Goal: Transaction & Acquisition: Purchase product/service

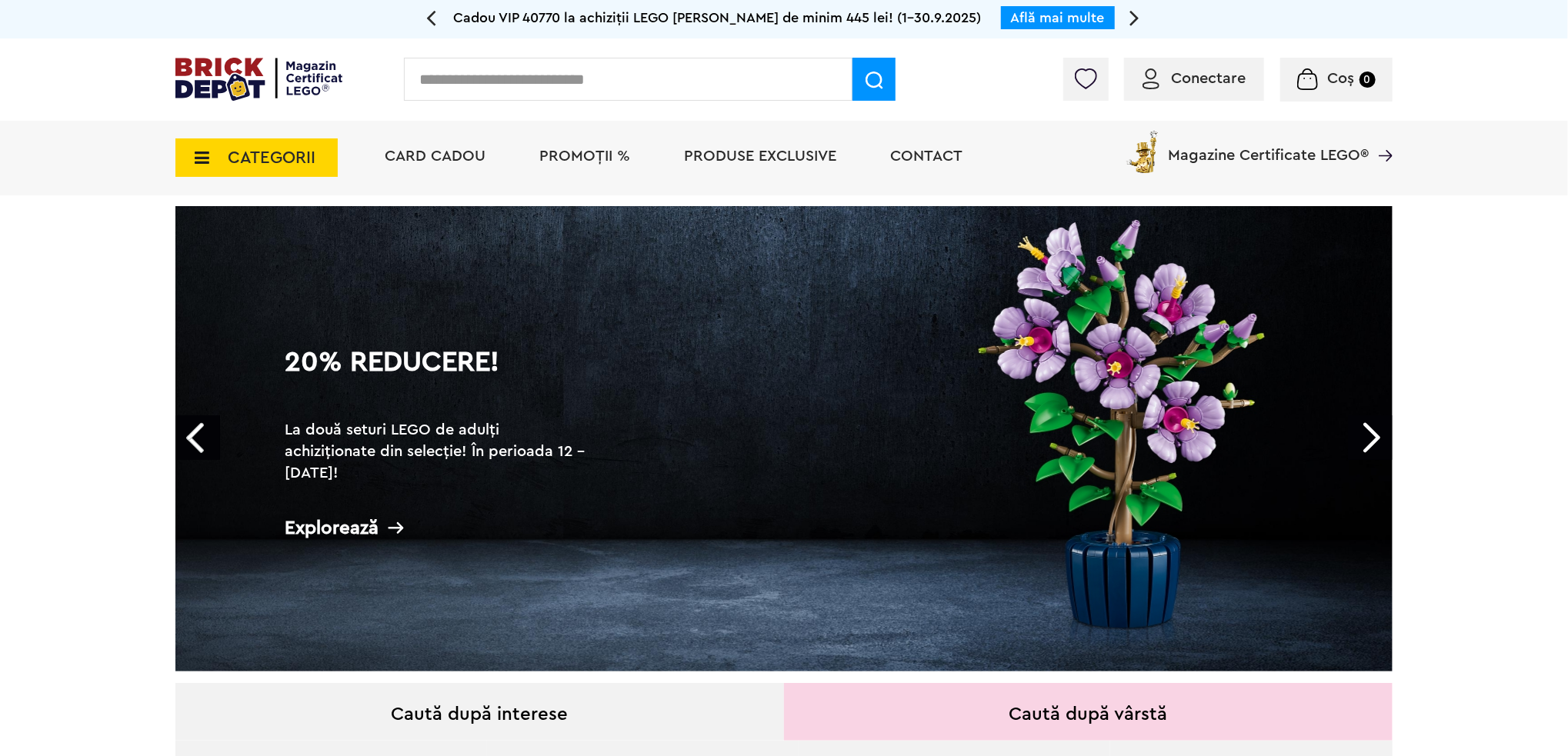
click at [272, 186] on div "CATEGORII Jucării LEGO Card Cadou LEGO Animal Crossing Nou Architecture Nou Art…" at bounding box center [784, 158] width 1217 height 75
click at [271, 160] on span "CATEGORII" at bounding box center [271, 157] width 88 height 17
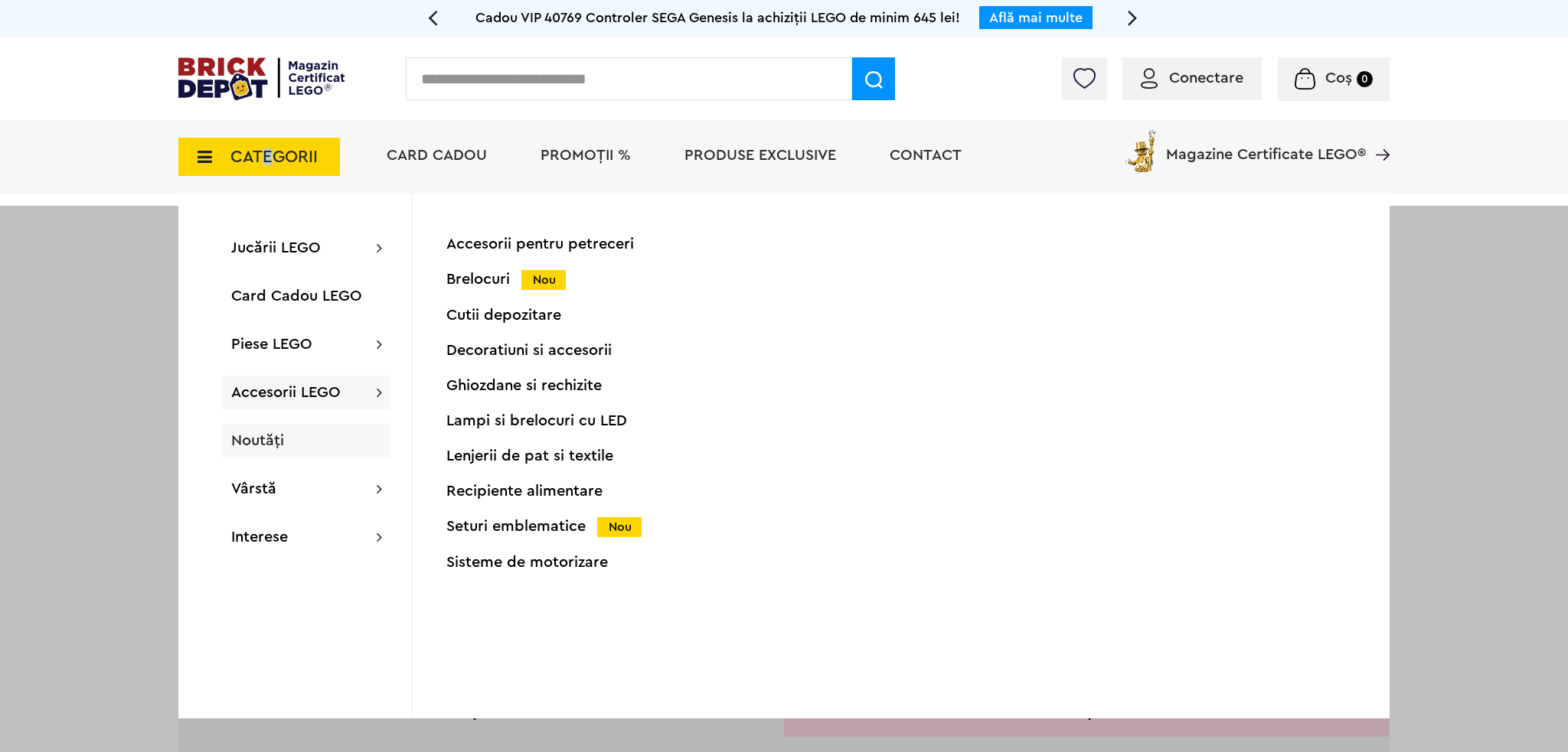
click at [263, 439] on span "Noutăți" at bounding box center [258, 440] width 53 height 15
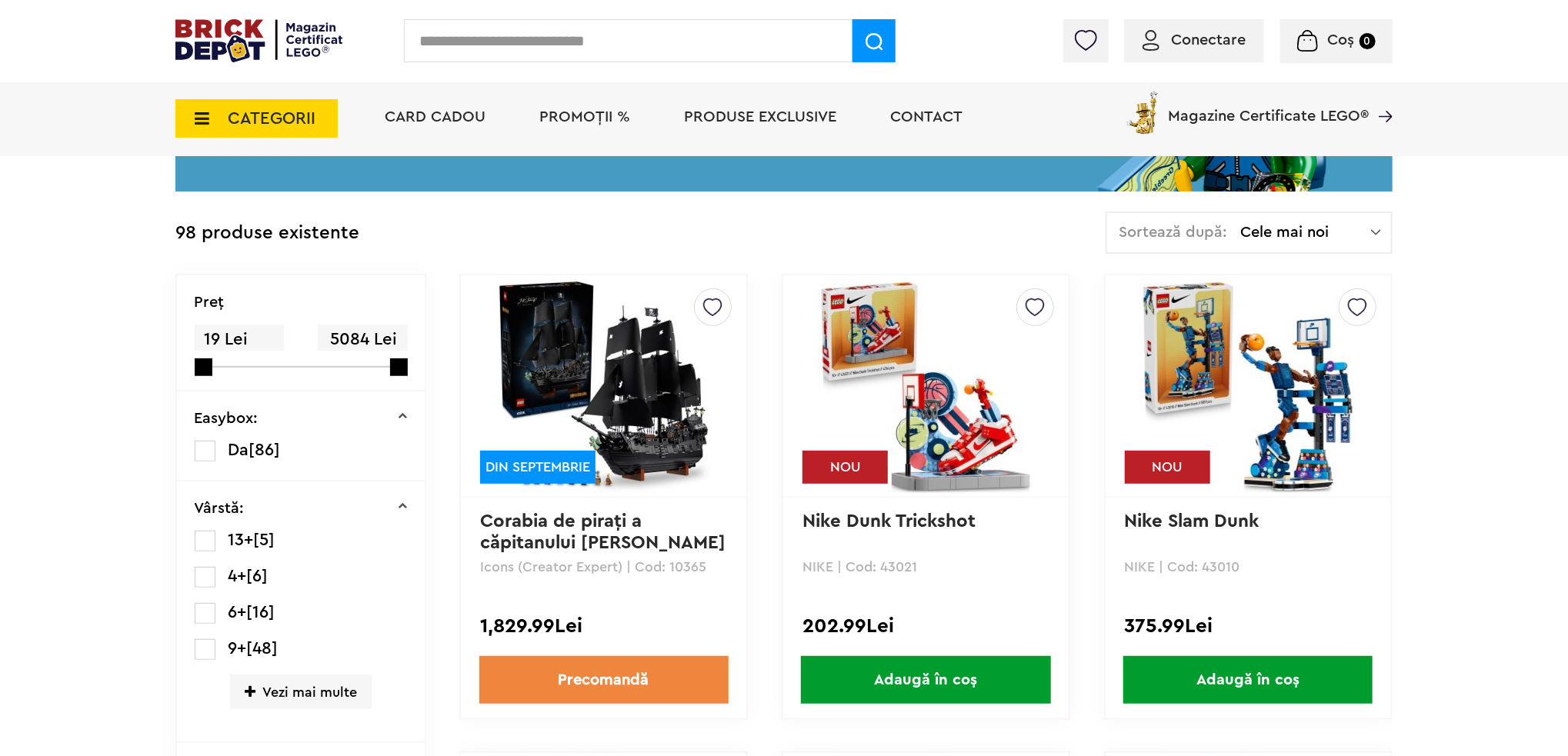
scroll to position [384, 0]
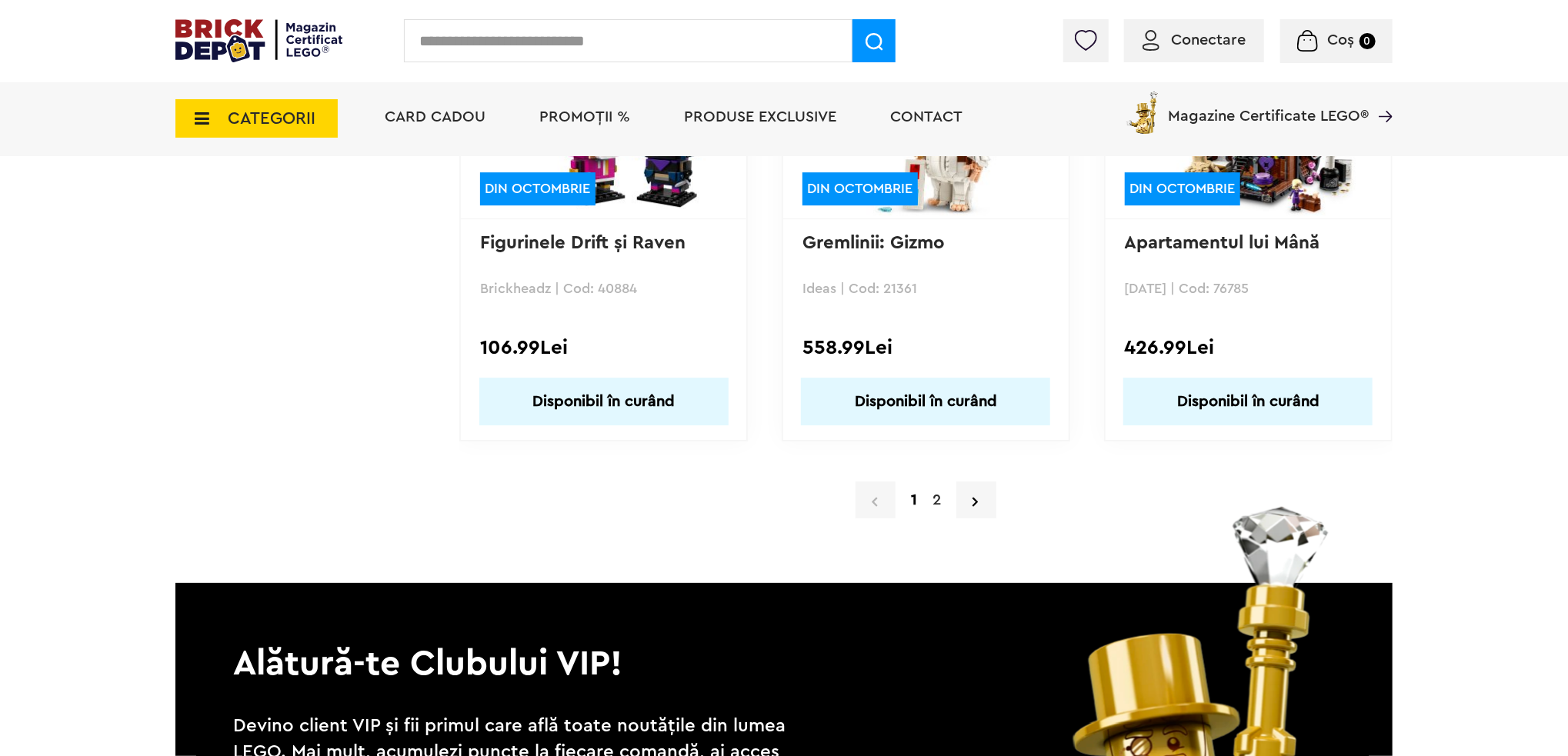
scroll to position [14673, 0]
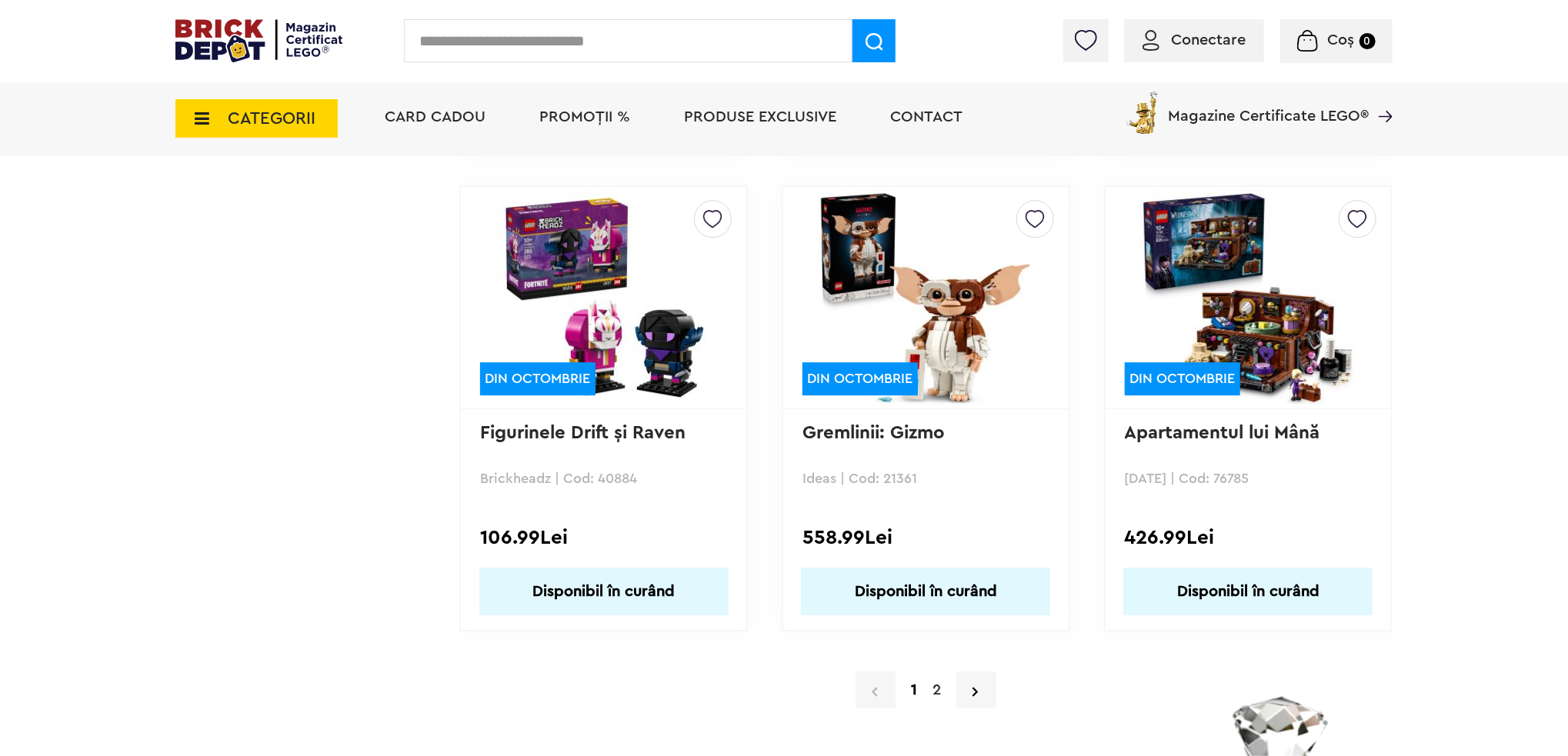
click at [941, 678] on link "2" at bounding box center [936, 690] width 24 height 23
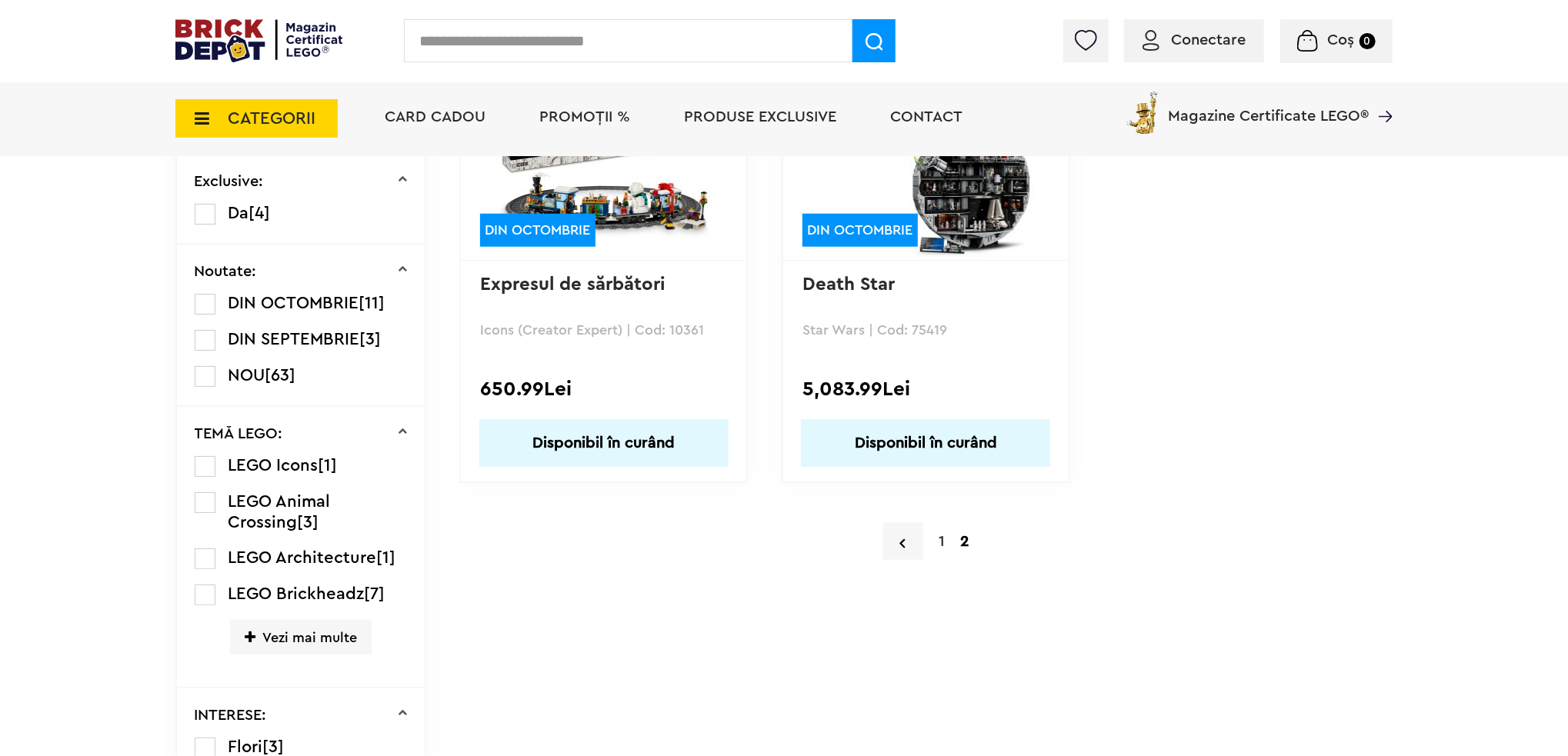
scroll to position [1000, 0]
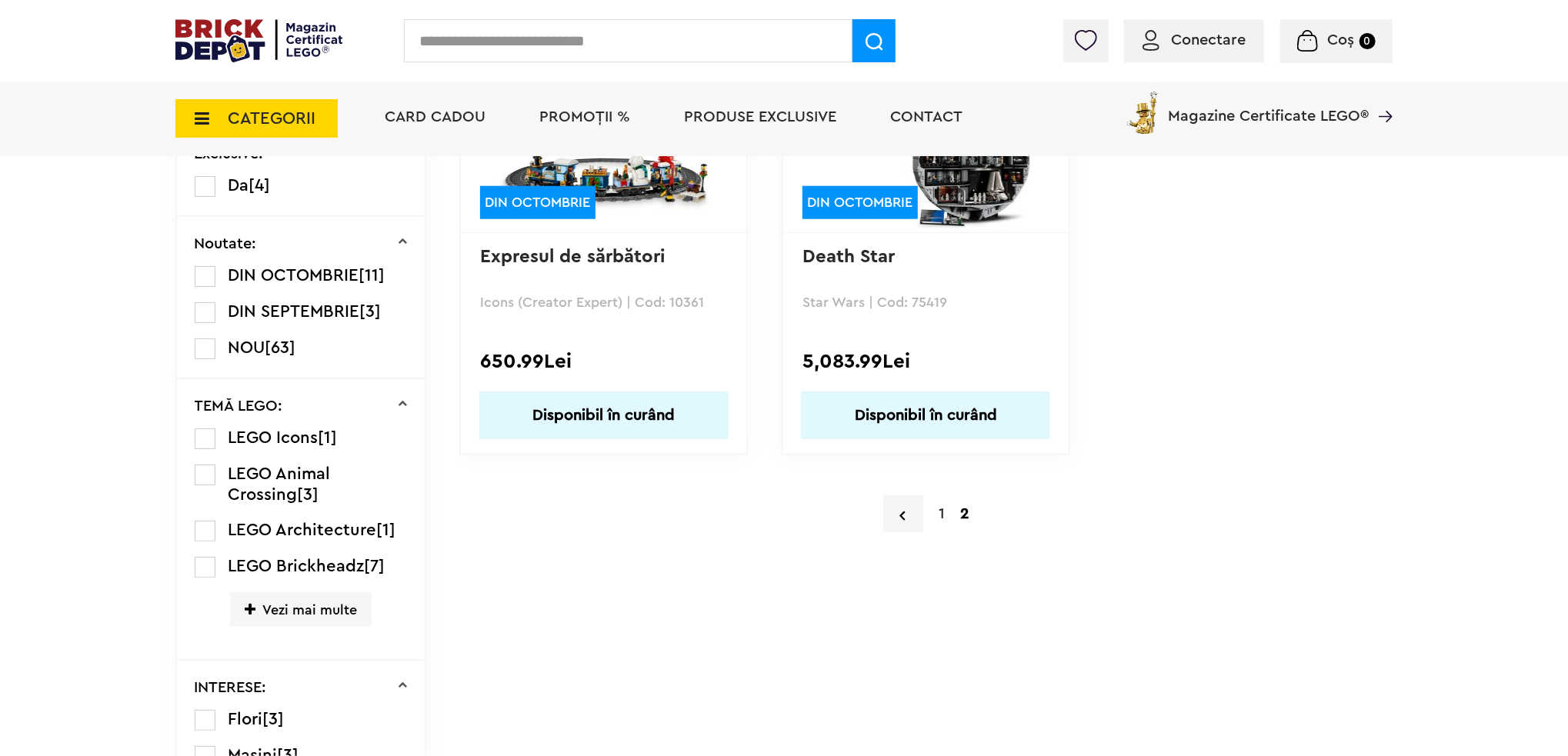
click at [942, 521] on link "1" at bounding box center [941, 514] width 21 height 23
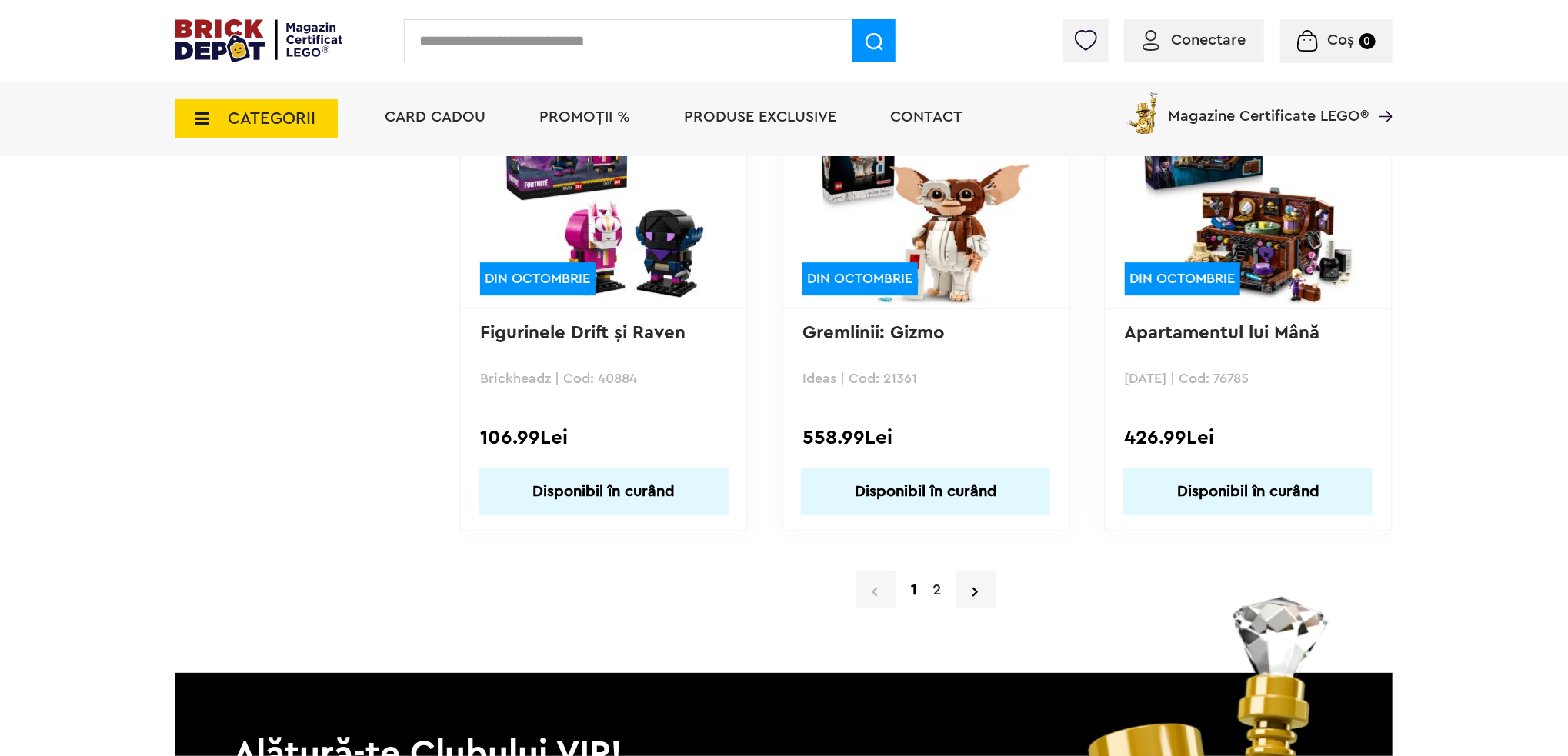
scroll to position [14696, 0]
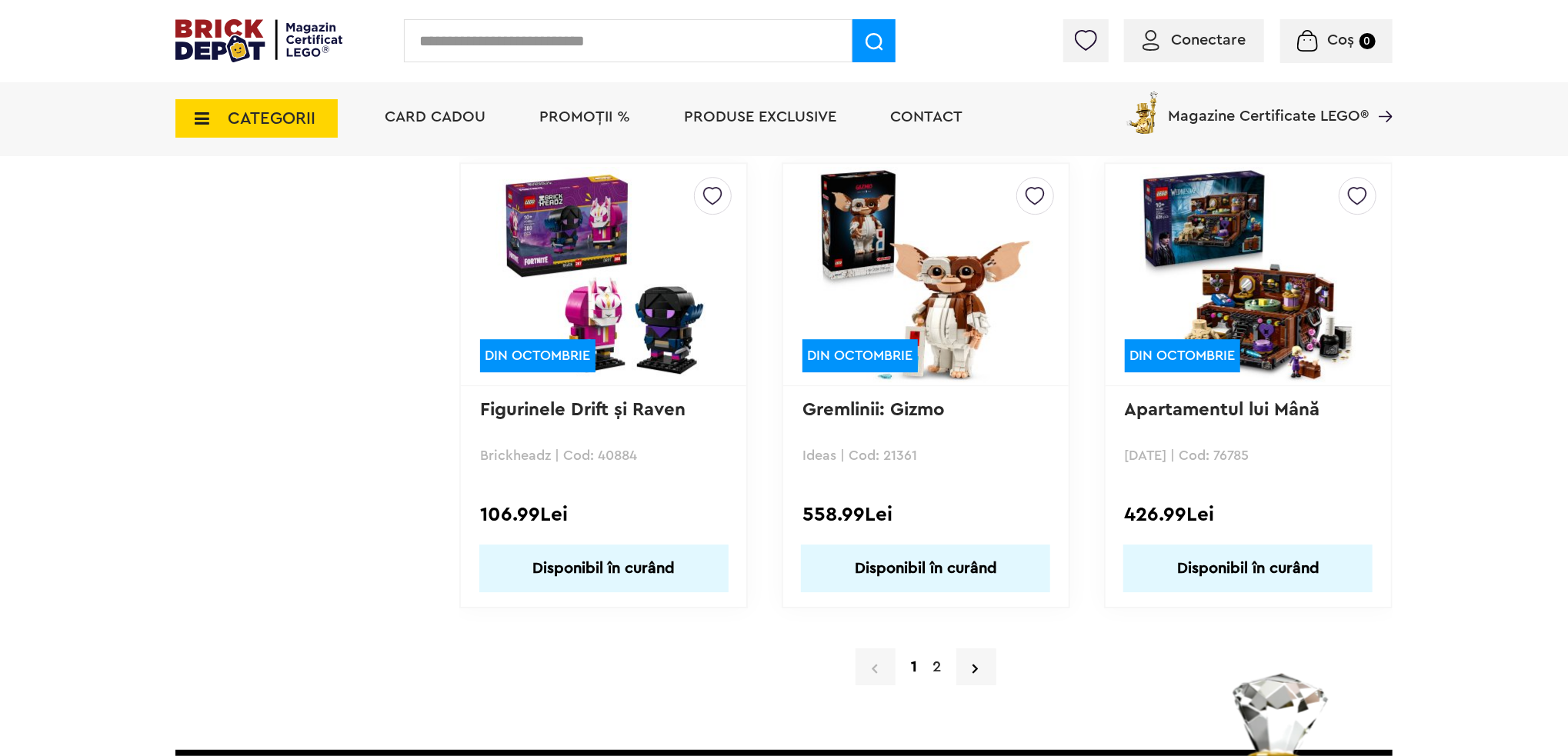
click at [1232, 285] on img at bounding box center [1248, 274] width 215 height 215
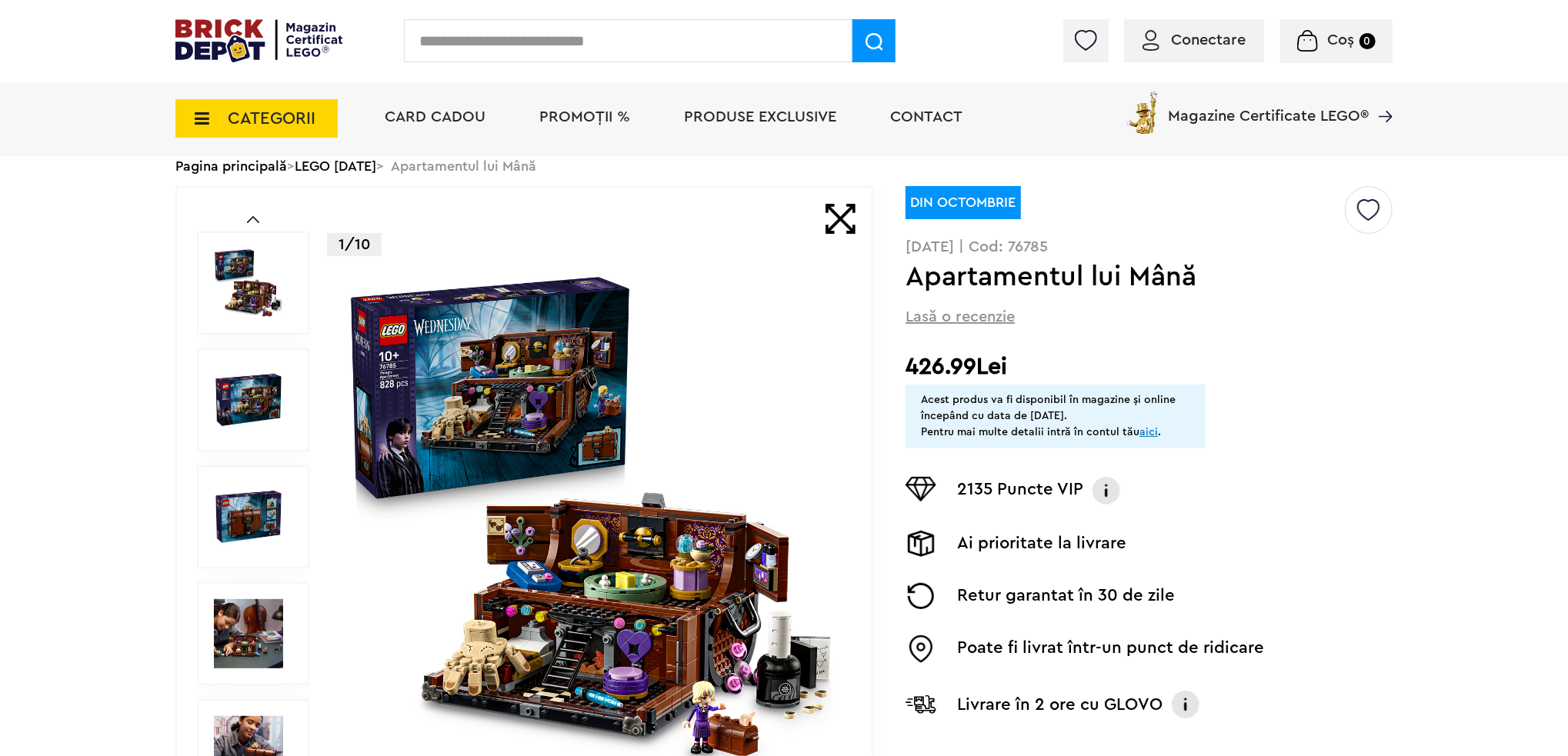
scroll to position [231, 0]
